Goal: Use online tool/utility: Utilize a website feature to perform a specific function

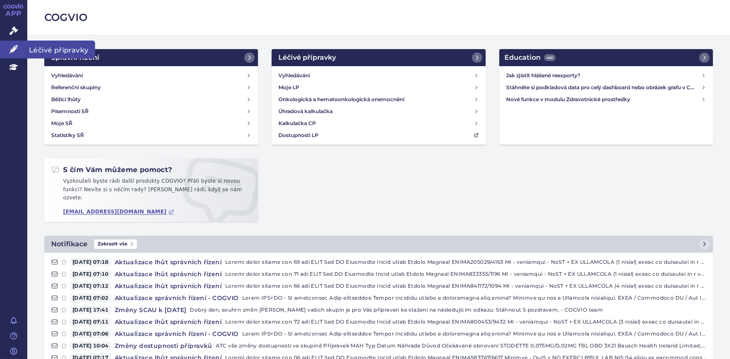
click at [47, 47] on span "Léčivé přípravky" at bounding box center [61, 49] width 68 height 18
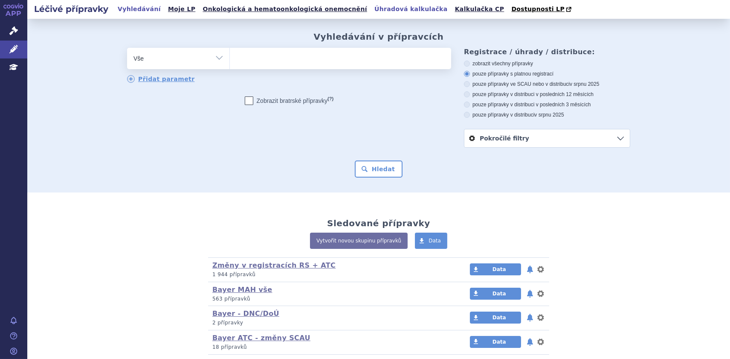
click at [372, 8] on link "Úhradová kalkulačka" at bounding box center [411, 9] width 78 height 12
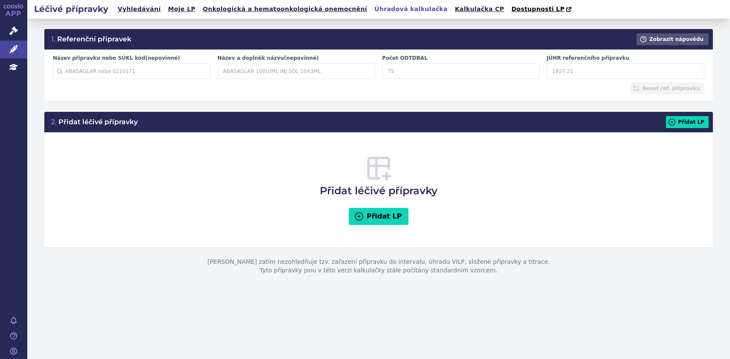
paste input "163178687"
click at [573, 71] on input "163178687" at bounding box center [626, 71] width 158 height 15
type input "1631786.87"
click at [100, 74] on input "Název přípravku nebo SÚKL kód (nepovinné)" at bounding box center [132, 71] width 158 height 15
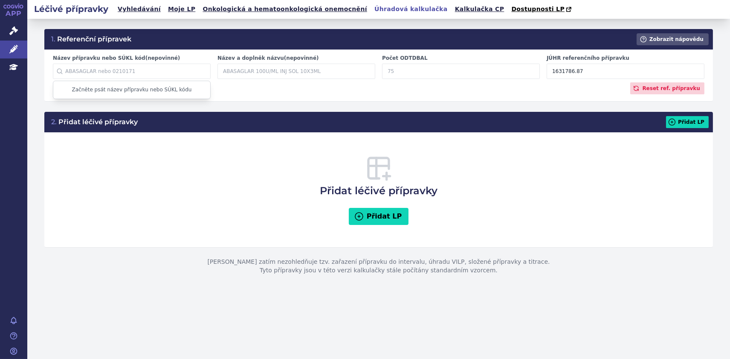
paste input "1 631 786,87"
type input "1 631 786,87"
drag, startPoint x: 117, startPoint y: 75, endPoint x: -26, endPoint y: 64, distance: 143.7
click at [0, 64] on html "APP Správní řízení Léčivé přípravky Education Notifikace Nápověda Iveta Vecková" at bounding box center [365, 179] width 730 height 359
paste input "0268190"
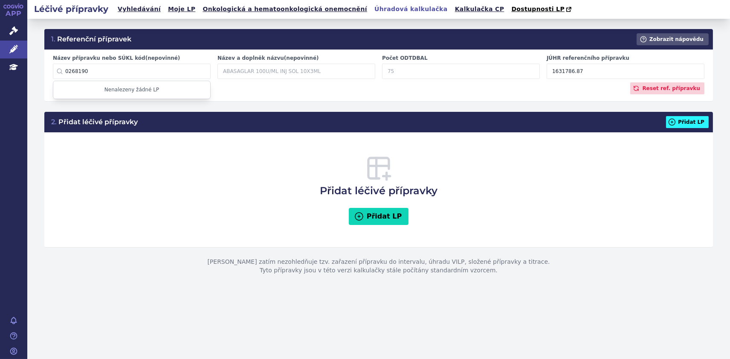
type input "0268190"
click at [691, 125] on button "Přidat LP" at bounding box center [687, 122] width 43 height 12
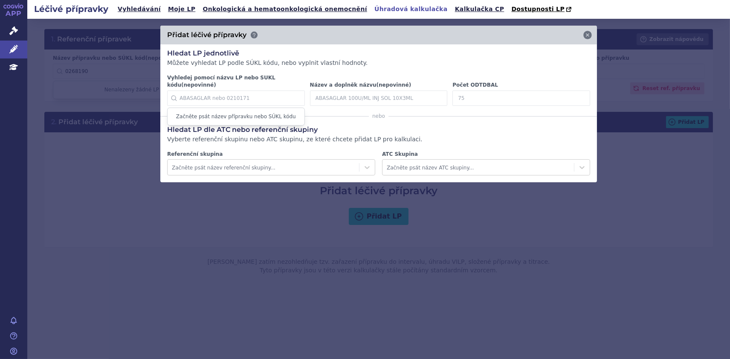
click at [266, 90] on input "Vyhledej pomocí názvu LP nebo SUKL kódu (nepovinné)" at bounding box center [236, 97] width 138 height 15
paste input "0268190"
type input "0268190"
click at [588, 34] on icon at bounding box center [587, 35] width 9 height 9
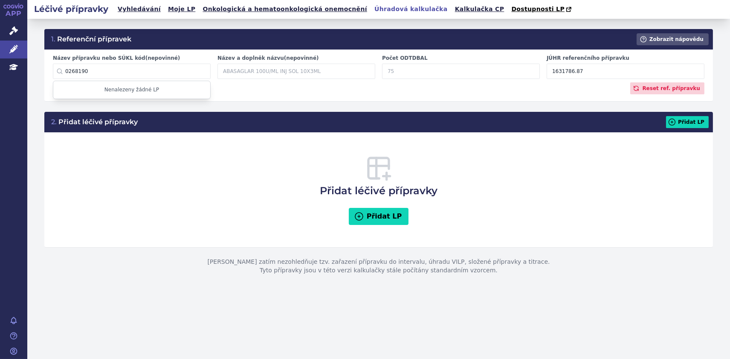
drag, startPoint x: 594, startPoint y: 70, endPoint x: 544, endPoint y: 73, distance: 50.4
click at [544, 73] on div "JÚHR referenčního přípravku 1631786.87" at bounding box center [625, 67] width 165 height 24
click at [452, 8] on link "Kalkulačka CP" at bounding box center [479, 9] width 55 height 12
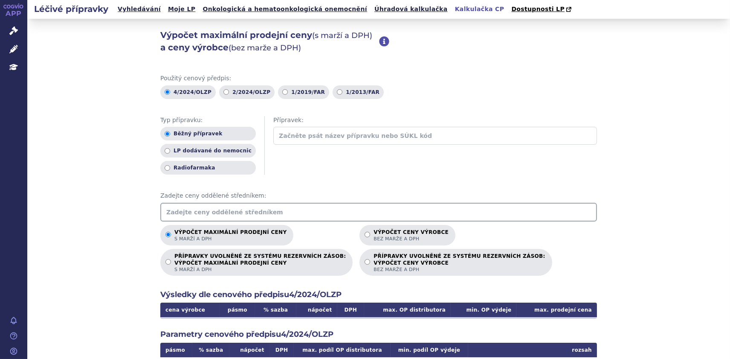
click at [350, 217] on input "text" at bounding box center [378, 211] width 437 height 19
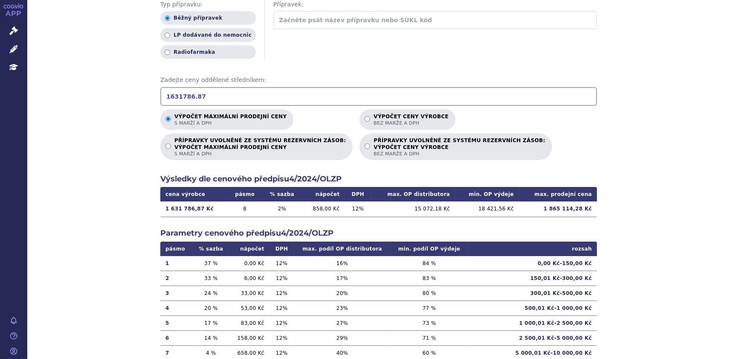
scroll to position [116, 0]
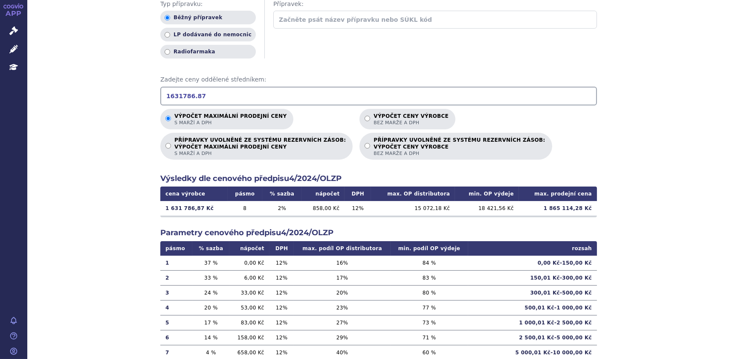
type input "1631786.87"
drag, startPoint x: 545, startPoint y: 209, endPoint x: 580, endPoint y: 213, distance: 35.6
click at [580, 213] on td "1 865 114,28 Kč" at bounding box center [558, 208] width 78 height 14
copy td "1 865 114,28"
drag, startPoint x: 205, startPoint y: 206, endPoint x: 161, endPoint y: 209, distance: 44.4
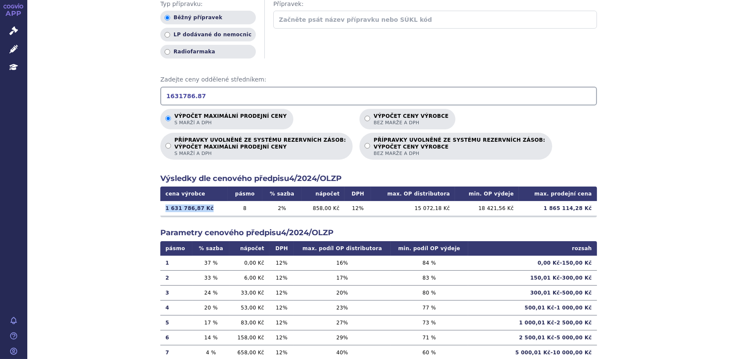
click at [161, 209] on td "1 631 786,87 Kč" at bounding box center [193, 208] width 67 height 14
copy td "1 631 786,87 Kč"
